Goal: Find specific page/section: Find specific page/section

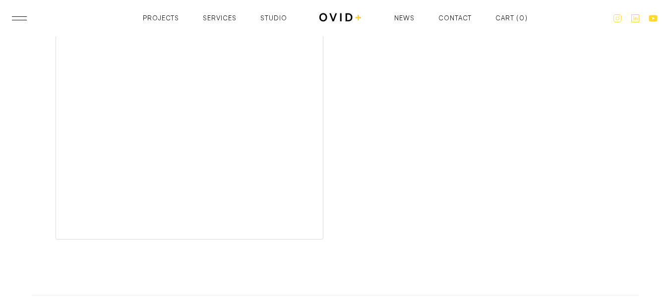
scroll to position [3529, 0]
click at [452, 21] on div "Projects Projects Services Services Studio Studio News News Contact Contact Car…" at bounding box center [335, 18] width 385 height 12
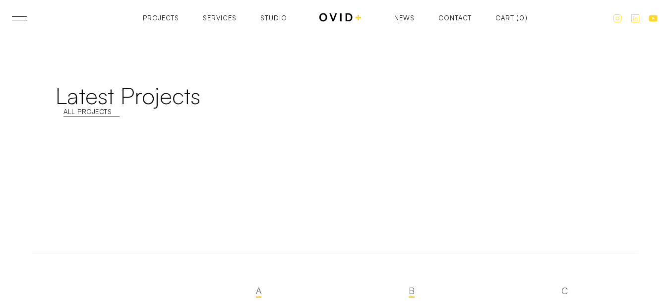
scroll to position [4025, 0]
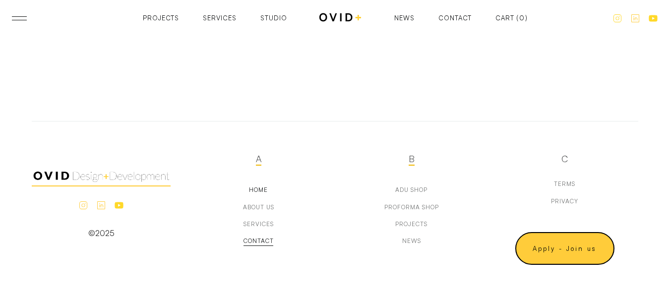
click at [261, 239] on div "Contact" at bounding box center [258, 241] width 30 height 7
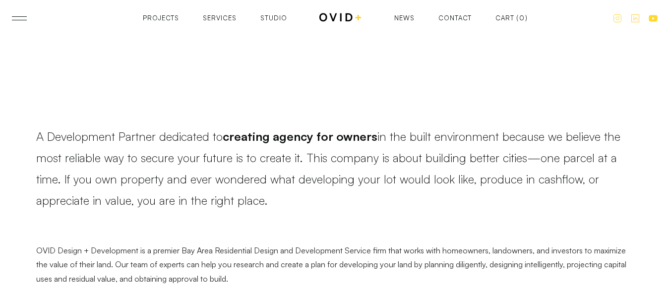
scroll to position [1794, 0]
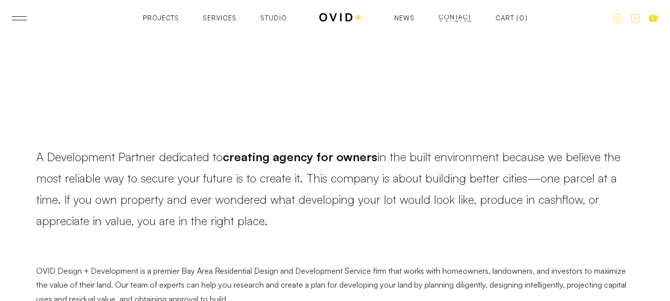
click at [447, 20] on div "Contact" at bounding box center [454, 23] width 33 height 6
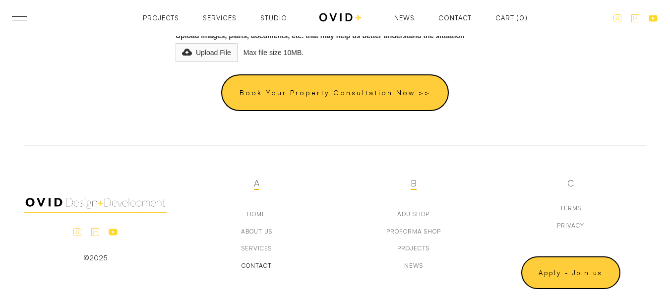
scroll to position [654, 0]
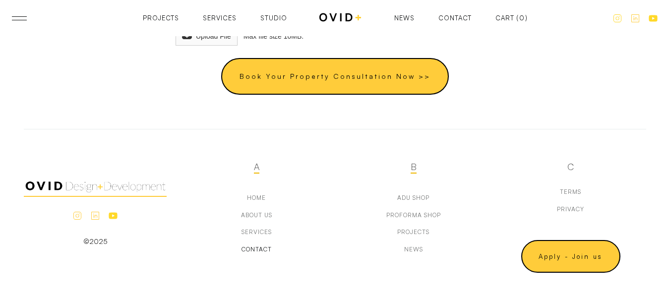
click at [154, 21] on div "Projects Projects Services Services Studio Studio News News Contact Contact Car…" at bounding box center [335, 18] width 385 height 12
click at [19, 21] on header "Projects Services Studio Contact News Projects Projects Services Services Studi…" at bounding box center [335, 18] width 670 height 36
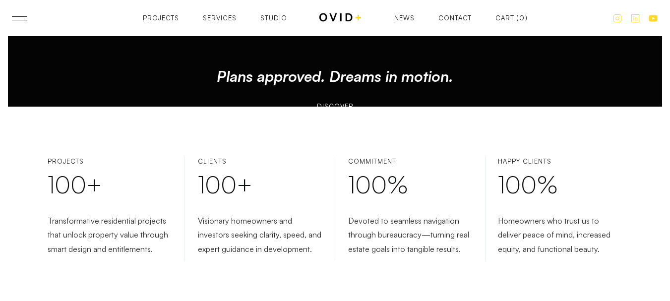
scroll to position [298, 0]
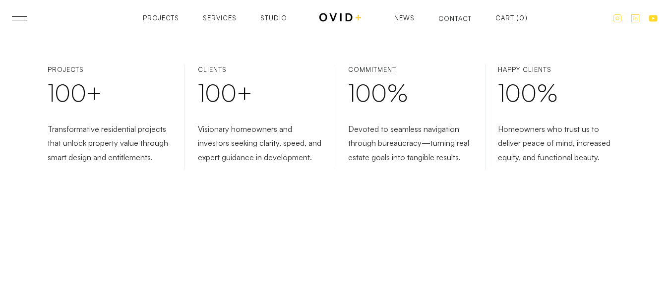
click at [458, 19] on div "Contact" at bounding box center [454, 18] width 33 height 6
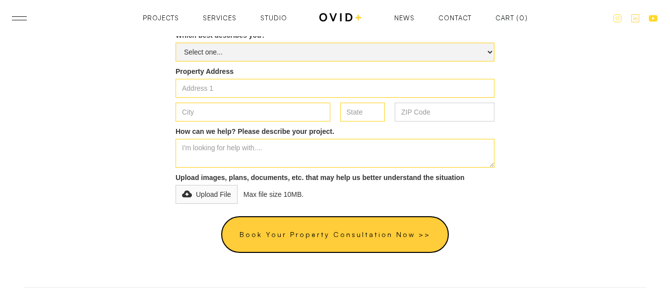
scroll to position [654, 0]
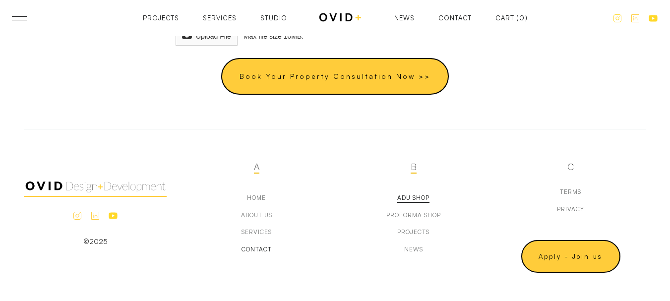
click at [414, 199] on div "adu Shop" at bounding box center [413, 197] width 32 height 7
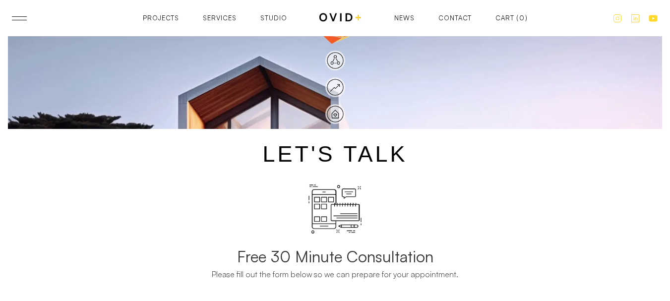
scroll to position [59, 0]
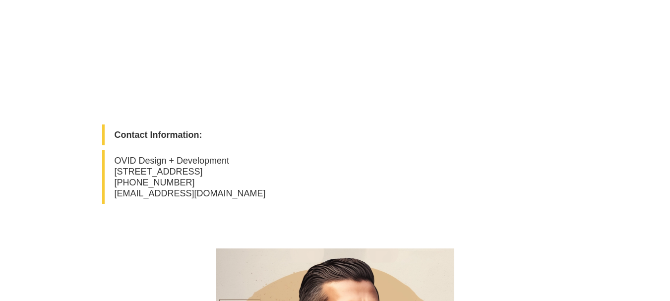
scroll to position [496, 0]
